Goal: Task Accomplishment & Management: Use online tool/utility

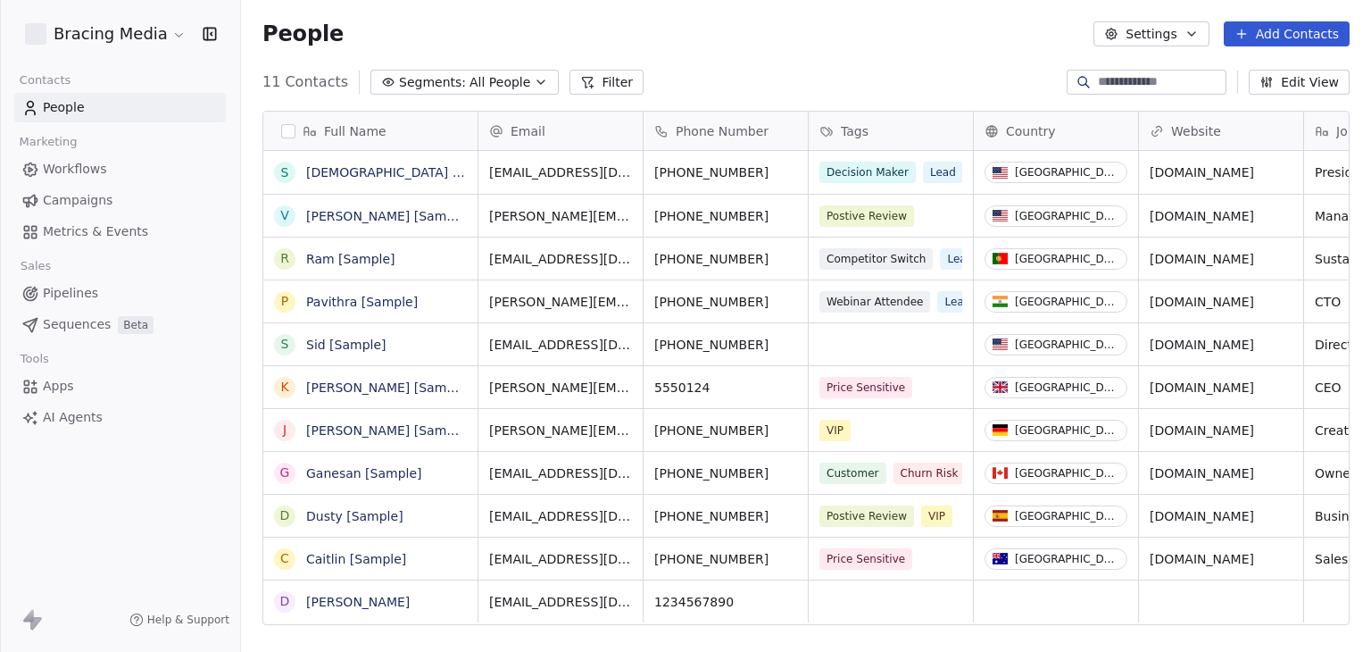
scroll to position [559, 1116]
click at [125, 39] on html "Bracing Media Contacts People Marketing Workflows Campaigns Metrics & Events Sa…" at bounding box center [685, 326] width 1371 height 652
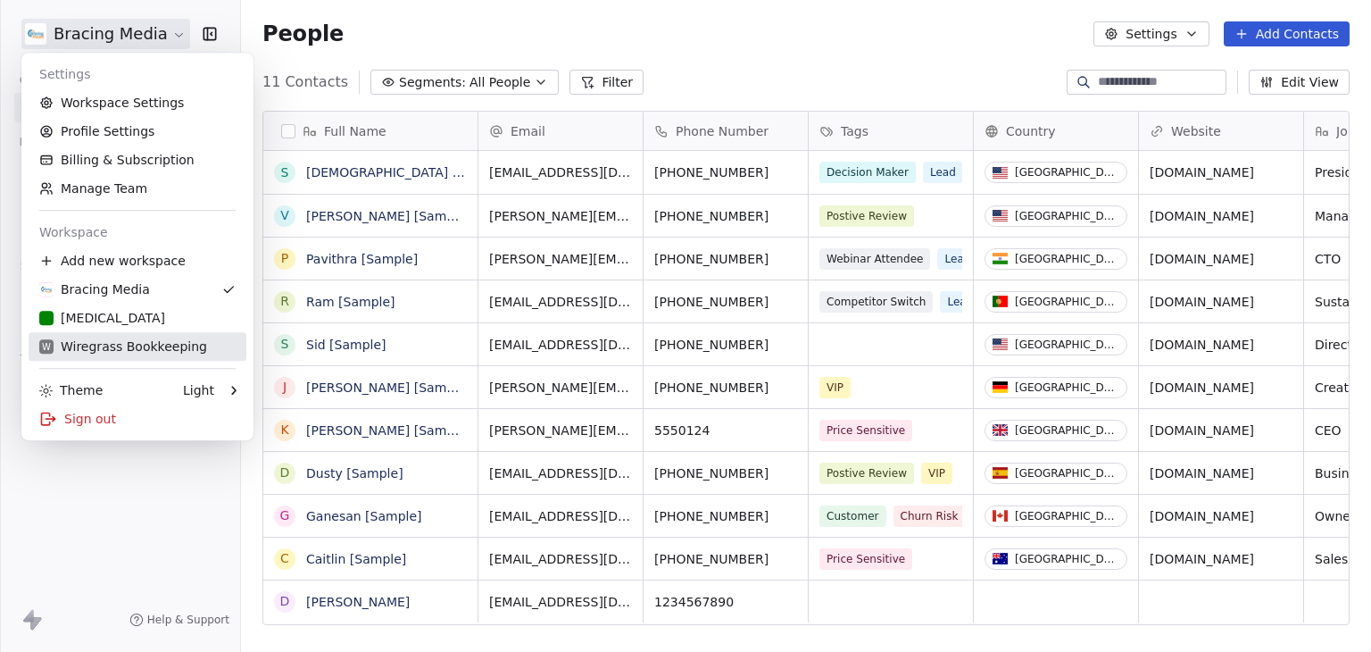
click at [125, 346] on div "W Wiregrass Bookkeeping" at bounding box center [123, 346] width 168 height 18
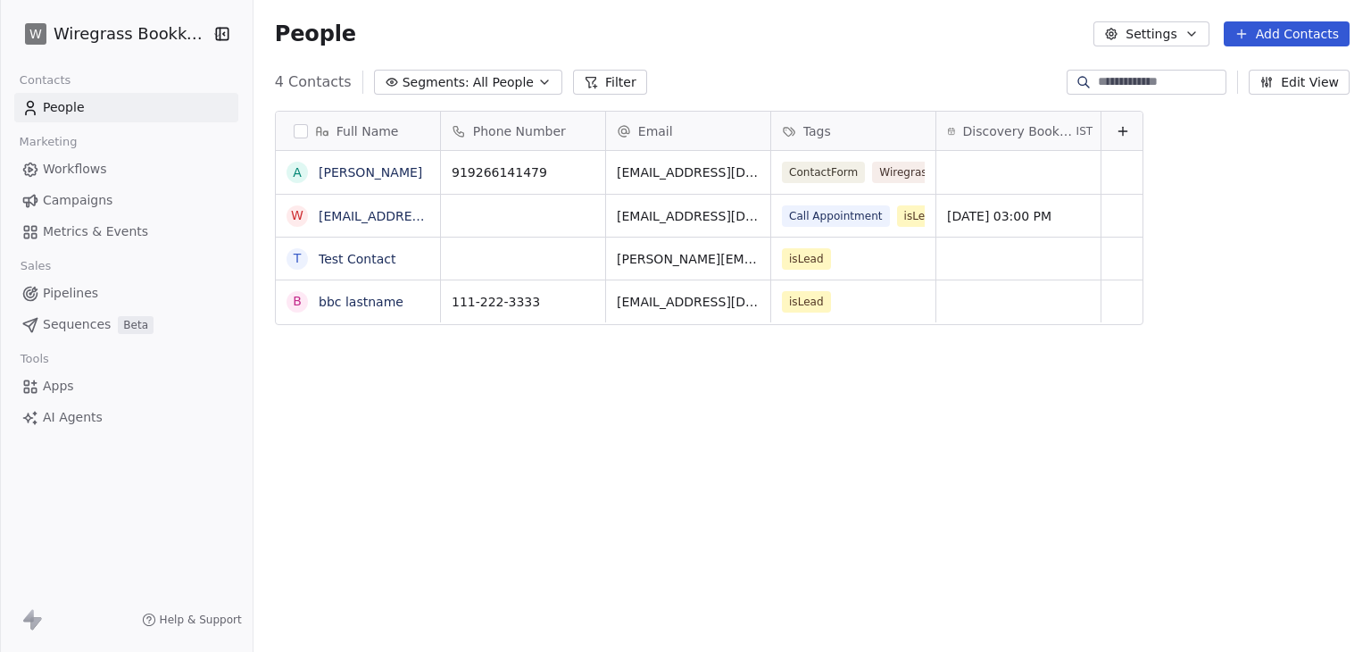
scroll to position [559, 1111]
click at [99, 168] on span "Workflows" at bounding box center [75, 169] width 64 height 19
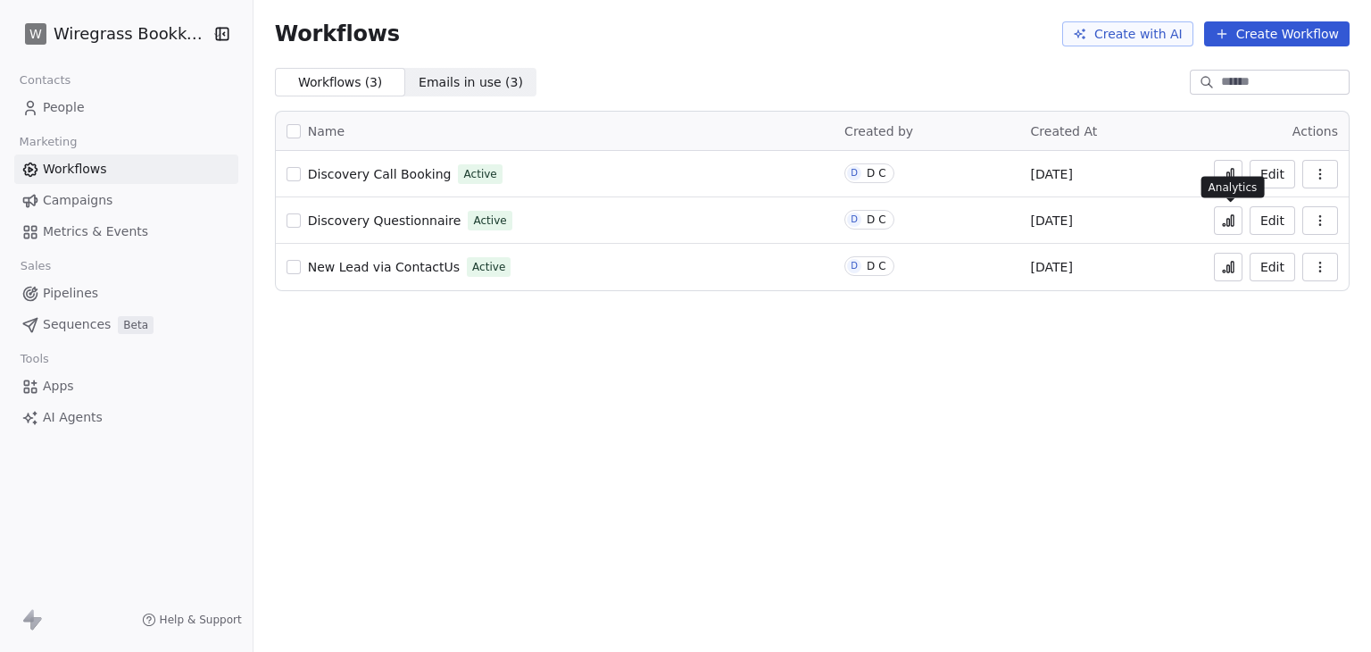
click at [1228, 226] on icon at bounding box center [1228, 220] width 14 height 14
